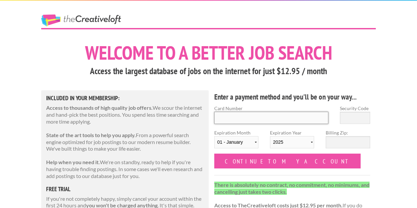
click at [280, 116] on input "Card Number" at bounding box center [271, 118] width 114 height 12
type input "5156769359629095"
type input "355"
select select "08"
select select "2029"
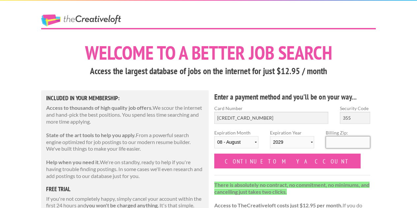
click at [341, 137] on input "Billing Zip:" at bounding box center [347, 142] width 44 height 12
type input "98109"
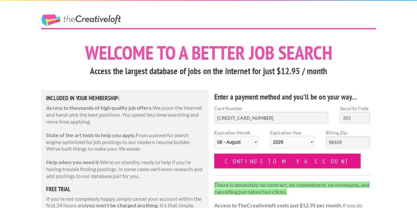
click at [278, 163] on input "Continue to my account" at bounding box center [287, 160] width 146 height 15
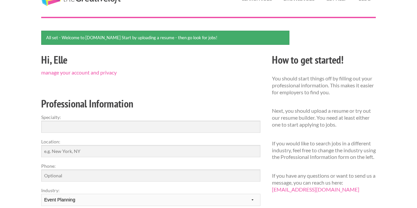
scroll to position [33, 0]
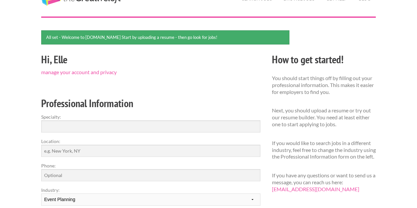
click at [146, 118] on label "Specialty:" at bounding box center [150, 116] width 219 height 7
click at [146, 120] on input "Specialty:" at bounding box center [150, 126] width 219 height 12
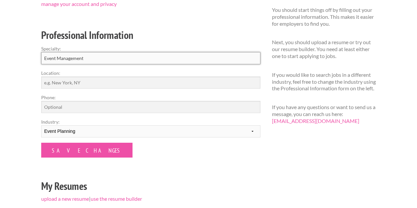
scroll to position [102, 0]
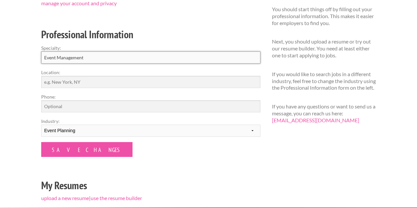
type input "Event Management"
click at [96, 82] on input "Location:" at bounding box center [150, 82] width 219 height 12
type input "[GEOGRAPHIC_DATA], [GEOGRAPHIC_DATA]"
click at [103, 108] on input "Phone:" at bounding box center [150, 106] width 219 height 12
type input "4255899838"
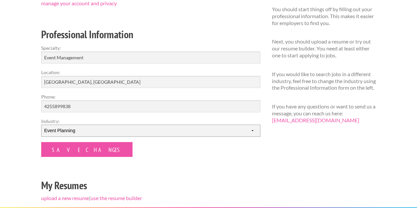
click at [127, 133] on select "--------- Fashion Interior Design Photography Event Planning Entertainment Musi…" at bounding box center [150, 130] width 219 height 12
click at [103, 56] on input "Event Management" at bounding box center [150, 57] width 219 height 12
type input "E"
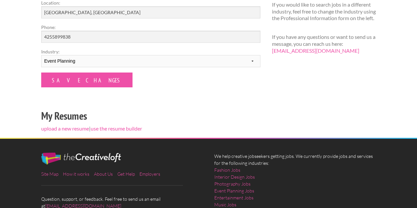
scroll to position [172, 0]
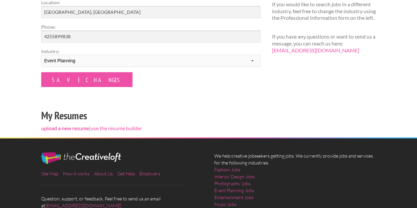
type input "Production management, coordination, and design."
click at [72, 129] on link "upload a new resume" at bounding box center [65, 128] width 48 height 6
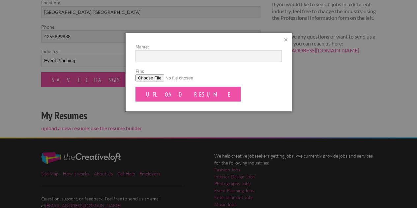
click at [147, 77] on input "File:" at bounding box center [208, 77] width 146 height 7
type input "C:\fakepath\_E Matthews.Resume Update 2025 v4.pdf"
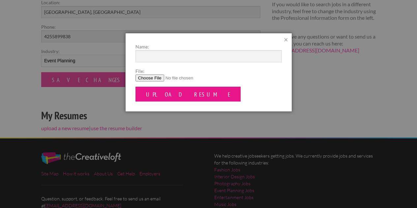
click at [171, 99] on input "Upload Resume" at bounding box center [187, 94] width 105 height 15
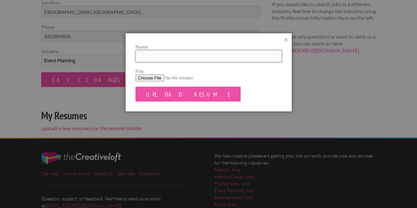
click at [223, 55] on input "Name:" at bounding box center [208, 56] width 146 height 12
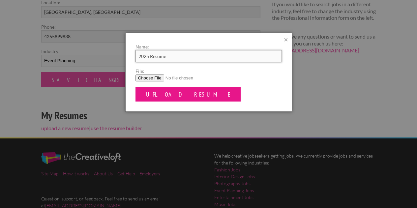
type input "2025 Resume"
click at [165, 96] on input "Upload Resume" at bounding box center [187, 94] width 105 height 15
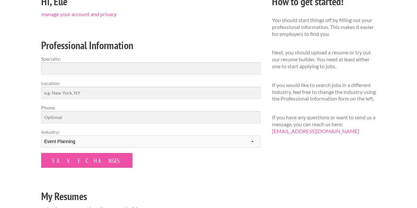
scroll to position [93, 0]
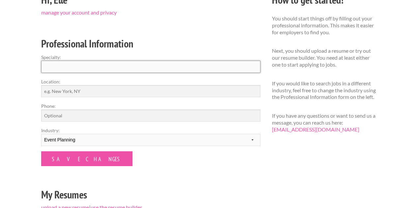
click at [182, 65] on input "Specialty:" at bounding box center [150, 67] width 219 height 12
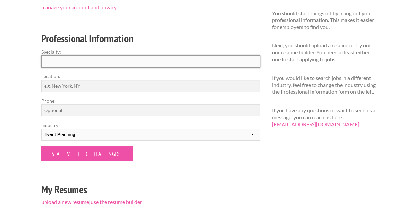
scroll to position [98, 0]
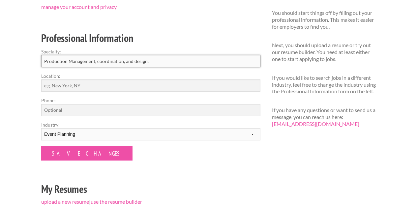
type input "Production Management, coordination, and design."
click at [107, 85] on input "Location:" at bounding box center [150, 85] width 219 height 12
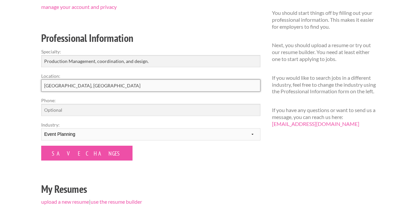
type input "Seattle, WA"
click at [91, 111] on input "Phone:" at bounding box center [150, 110] width 219 height 12
type input "4255899838"
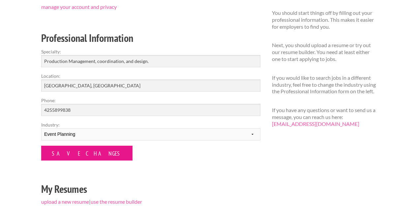
click at [79, 151] on input "Save Changes" at bounding box center [86, 153] width 91 height 15
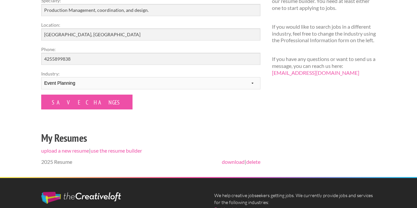
scroll to position [129, 0]
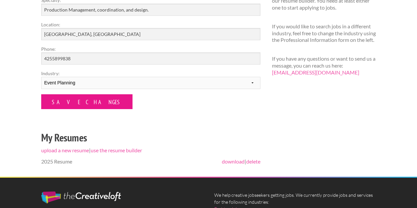
click at [87, 105] on input "Save Changes" at bounding box center [86, 101] width 91 height 15
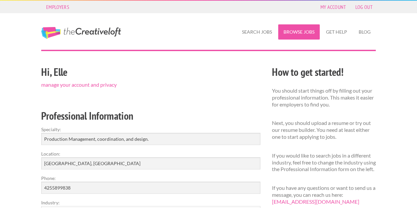
click at [301, 32] on link "Browse Jobs" at bounding box center [298, 31] width 41 height 15
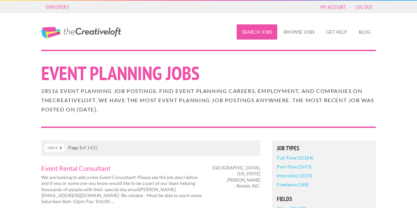
click at [256, 33] on link "Search Jobs" at bounding box center [256, 31] width 41 height 15
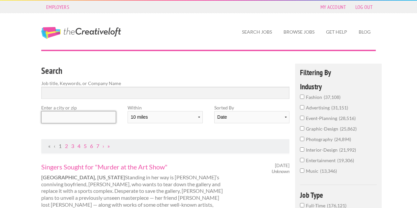
click at [75, 115] on input "text" at bounding box center [78, 117] width 75 height 12
type input "Seattle"
click at [184, 132] on div "Search Job title, Keywords, or Company Name Enter a city or zip Seattle Within …" at bounding box center [165, 101] width 259 height 75
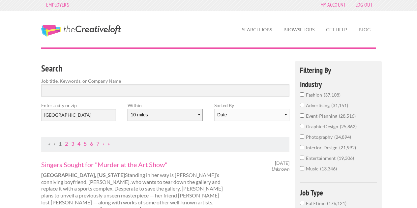
click at [175, 114] on select "10 miles 20 miles 50 miles 100 miles 200 miles 300 miles 400 miles 500 miles" at bounding box center [164, 115] width 75 height 12
select select "20"
click at [127, 109] on select "10 miles 20 miles 50 miles 100 miles 200 miles 300 miles 400 miles 500 miles" at bounding box center [164, 115] width 75 height 12
click at [252, 62] on div "Search Job title, Keywords, or Company Name" at bounding box center [165, 81] width 259 height 41
click at [182, 89] on input "Search" at bounding box center [165, 90] width 248 height 12
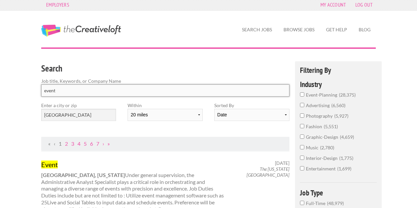
click button "submit" at bounding box center [0, 0] width 0 height 0
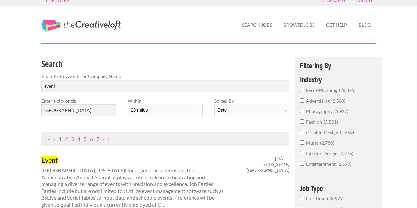
scroll to position [7, 0]
click at [88, 85] on input "event" at bounding box center [165, 86] width 248 height 12
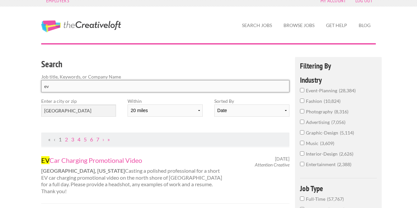
type input "e"
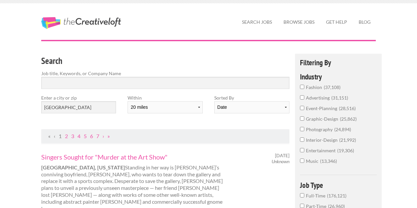
scroll to position [8, 0]
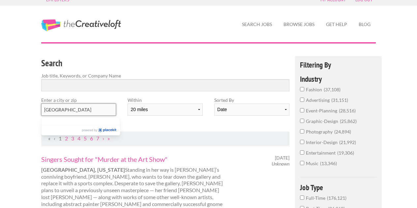
click at [88, 106] on input "Seattle" at bounding box center [78, 109] width 75 height 12
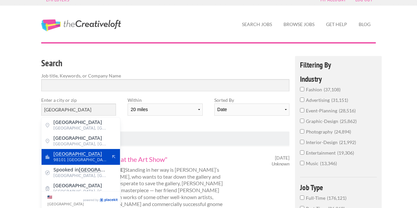
click at [61, 154] on mark "Seattle" at bounding box center [77, 153] width 48 height 5
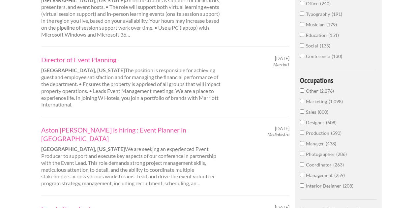
scroll to position [311, 0]
click at [86, 55] on link "Director of Event Planning" at bounding box center [132, 59] width 183 height 9
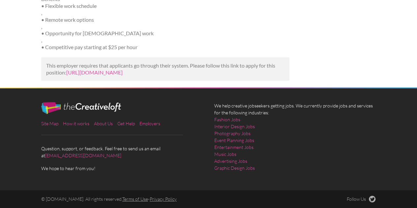
scroll to position [589, 0]
click at [122, 69] on link "[URL][DOMAIN_NAME]" at bounding box center [94, 72] width 56 height 6
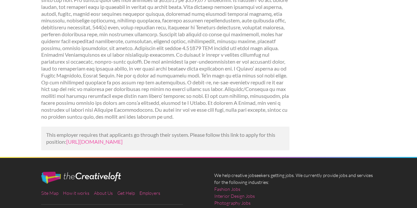
scroll to position [384, 0]
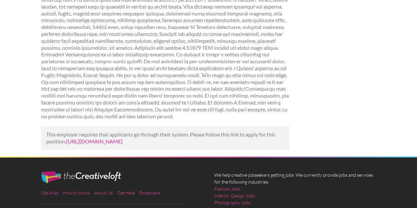
click at [122, 144] on link "[URL][DOMAIN_NAME]" at bounding box center [94, 141] width 56 height 6
